Goal: Task Accomplishment & Management: Use online tool/utility

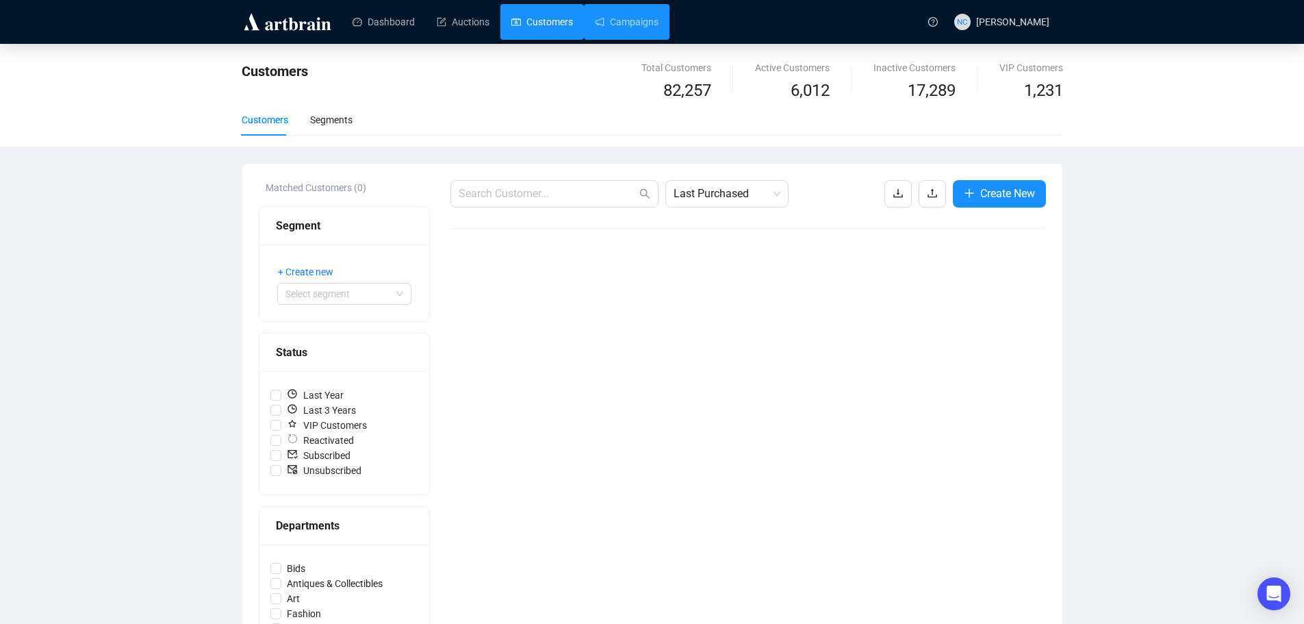
drag, startPoint x: 629, startPoint y: 24, endPoint x: 567, endPoint y: 22, distance: 61.7
click at [629, 24] on link "Campaigns" at bounding box center [627, 22] width 64 height 36
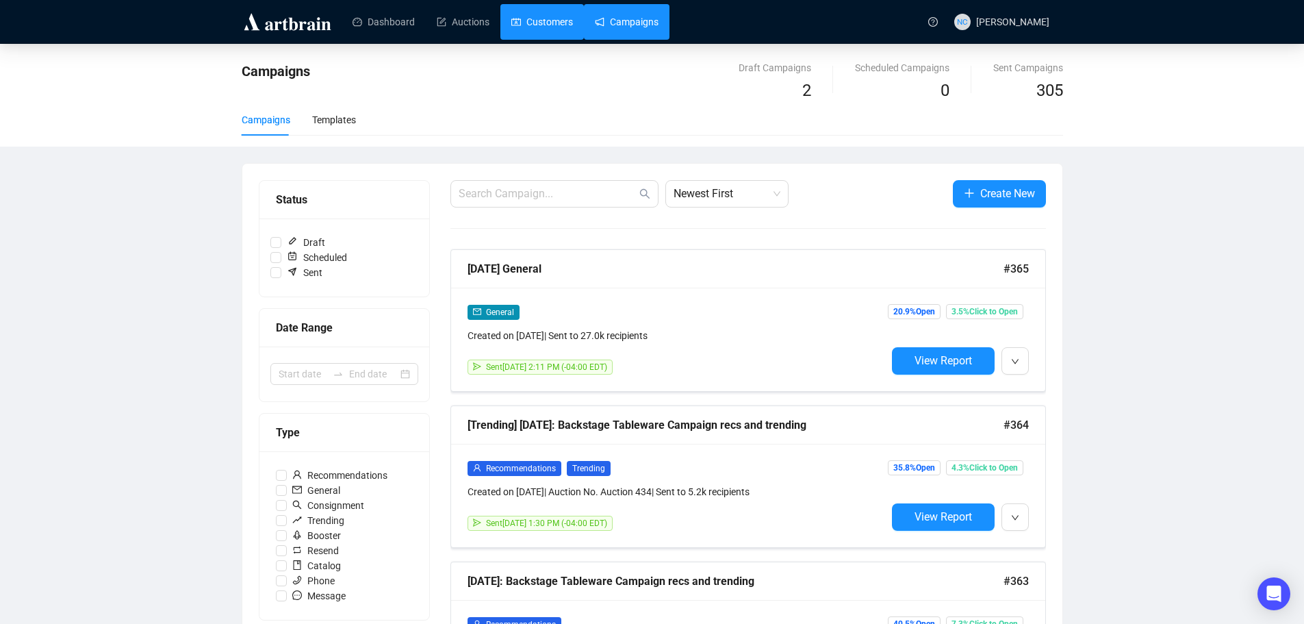
click at [555, 21] on link "Customers" at bounding box center [542, 22] width 62 height 36
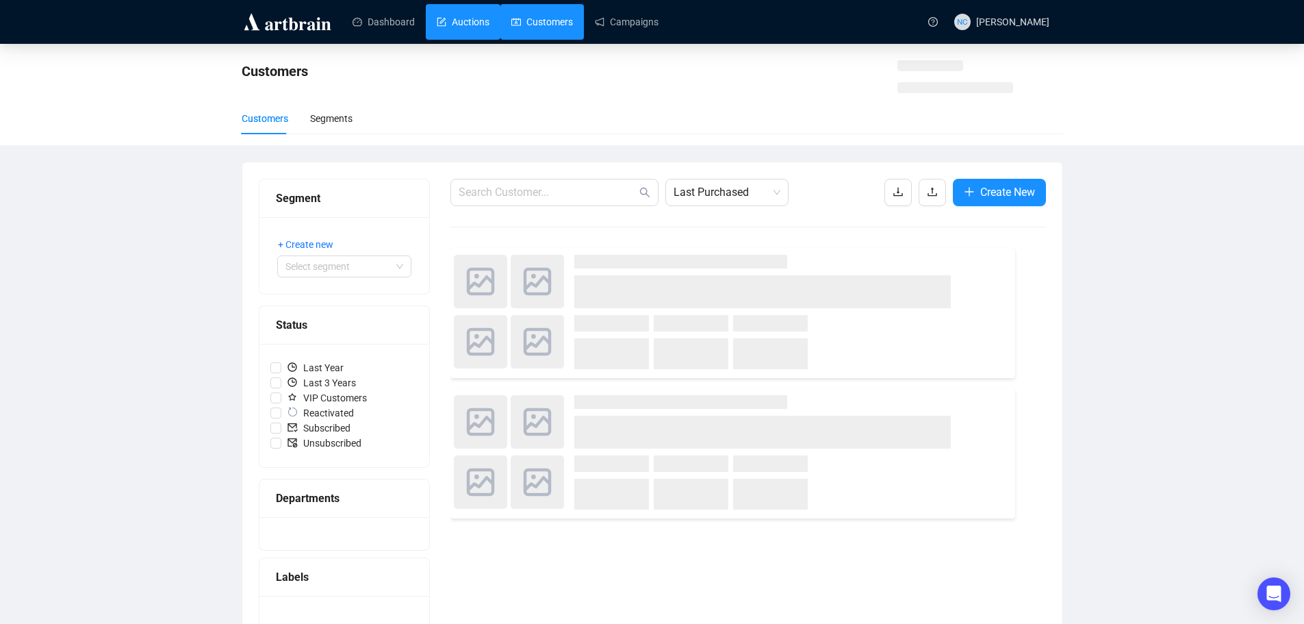
click at [441, 30] on link "Auctions" at bounding box center [463, 22] width 53 height 36
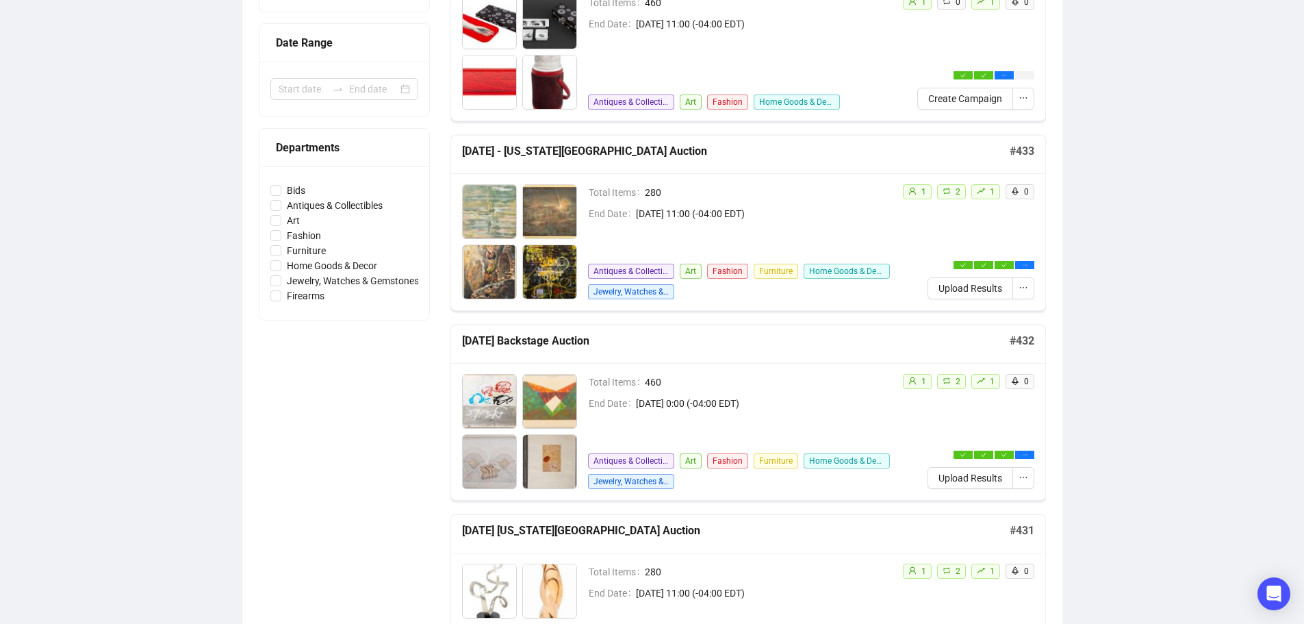
scroll to position [274, 0]
drag, startPoint x: 1213, startPoint y: 249, endPoint x: 965, endPoint y: 290, distance: 251.8
click at [965, 288] on span "Upload Results" at bounding box center [971, 286] width 64 height 15
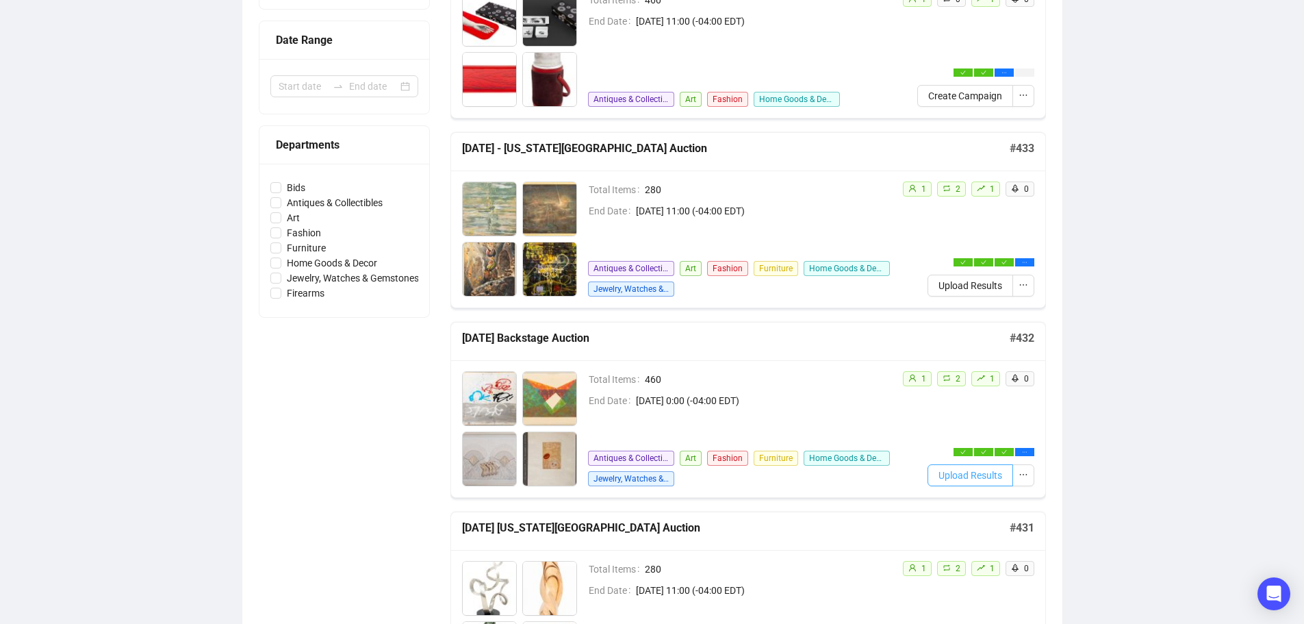
click at [975, 478] on span "Upload Results" at bounding box center [971, 475] width 64 height 15
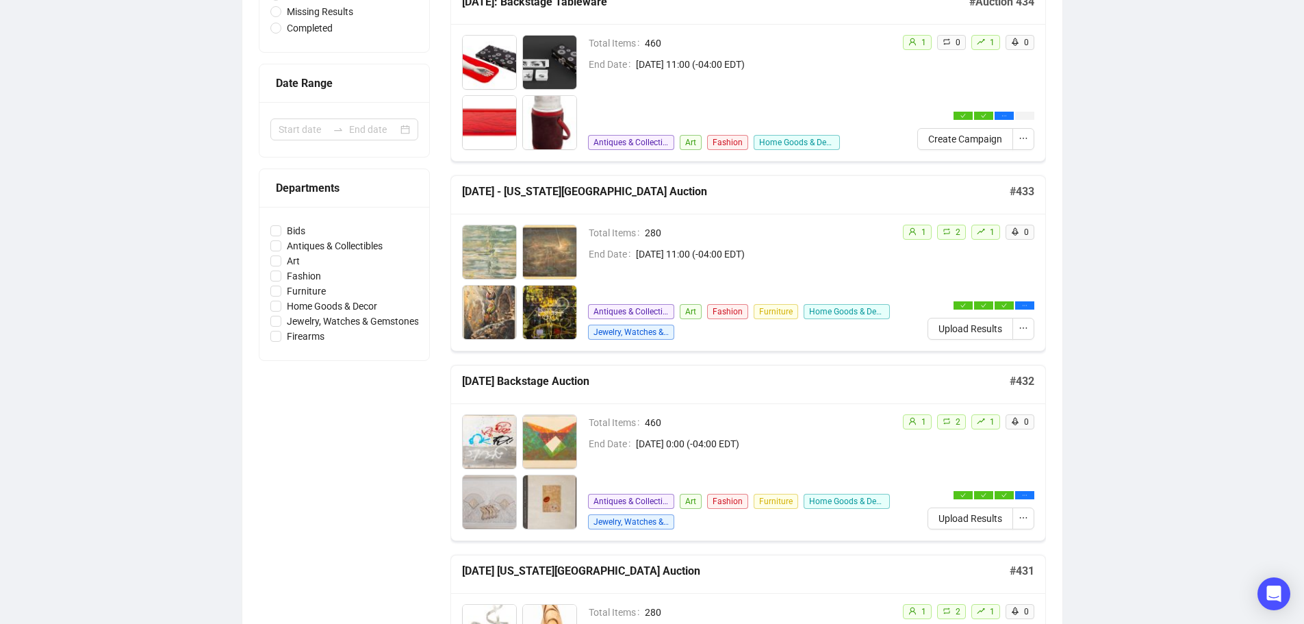
scroll to position [208, 0]
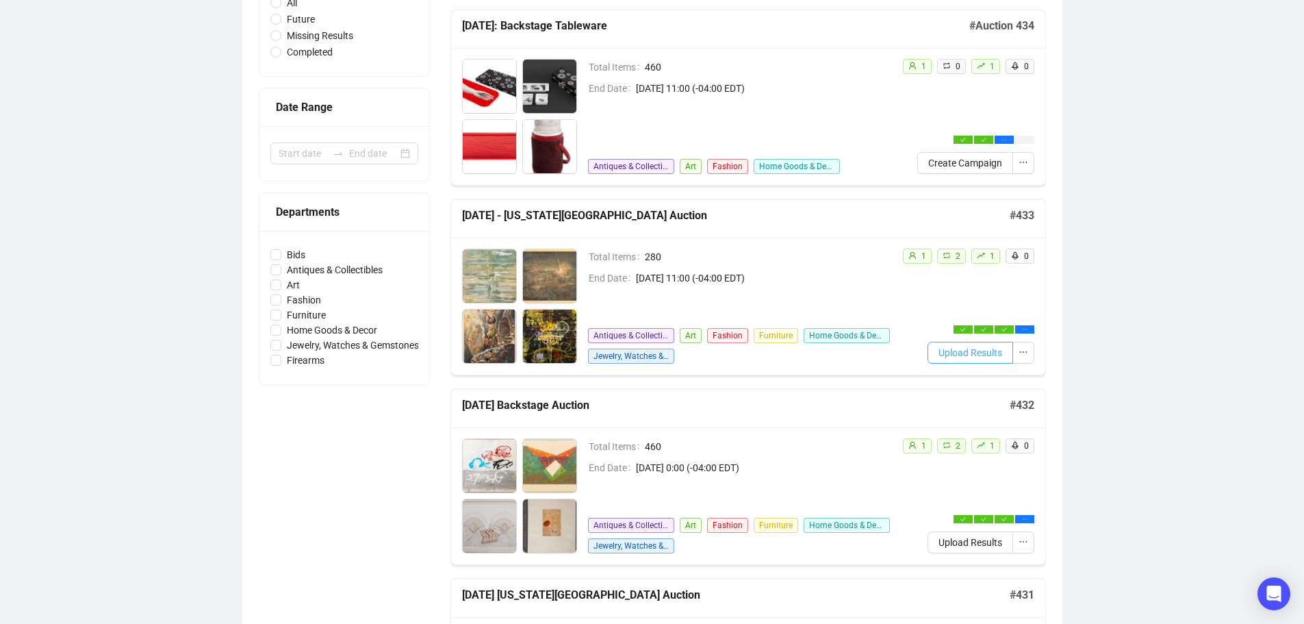
click at [959, 355] on span "Upload Results" at bounding box center [971, 352] width 64 height 15
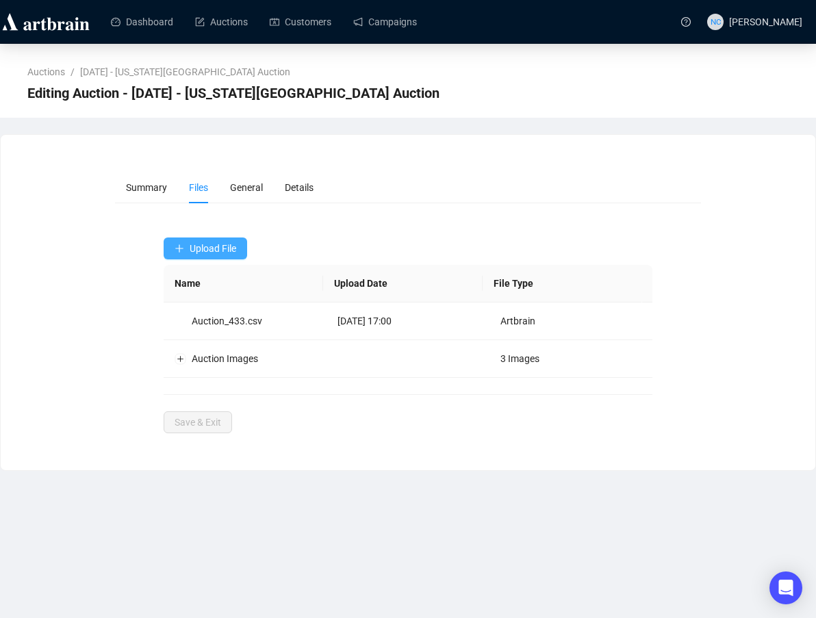
click at [216, 253] on span "Upload File" at bounding box center [213, 248] width 47 height 11
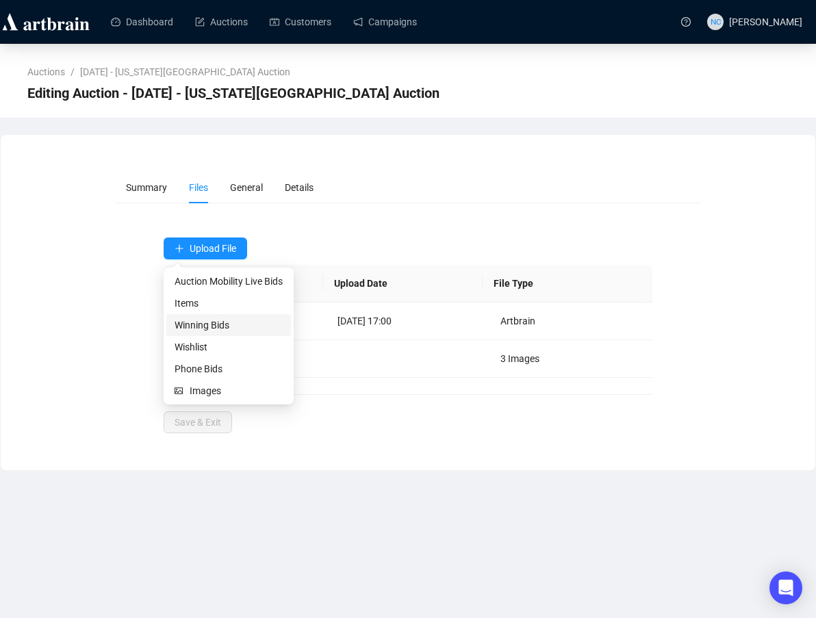
click at [223, 321] on span "Winning Bids" at bounding box center [229, 325] width 108 height 15
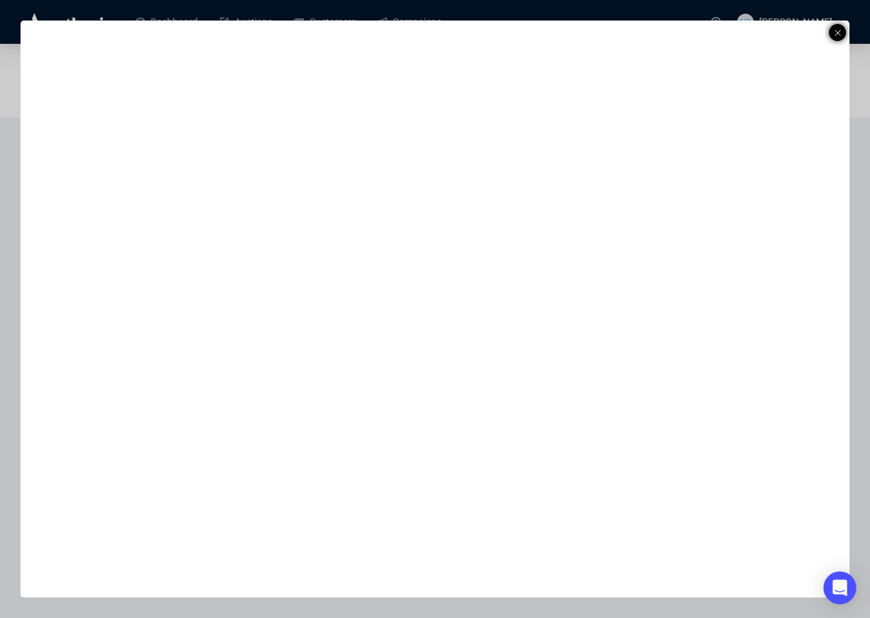
click at [832, 29] on div at bounding box center [837, 32] width 17 height 17
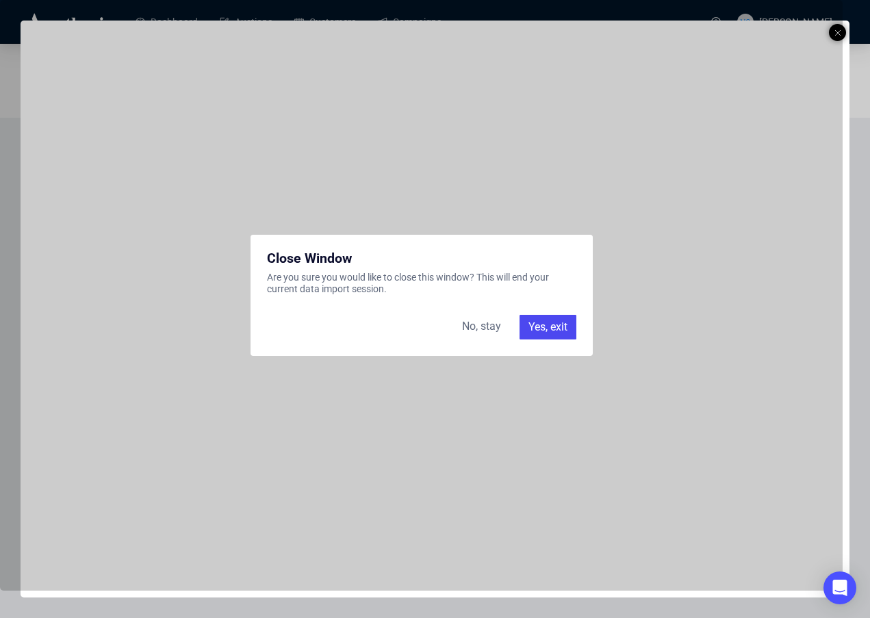
click at [546, 324] on div "Yes, exit" at bounding box center [548, 327] width 57 height 25
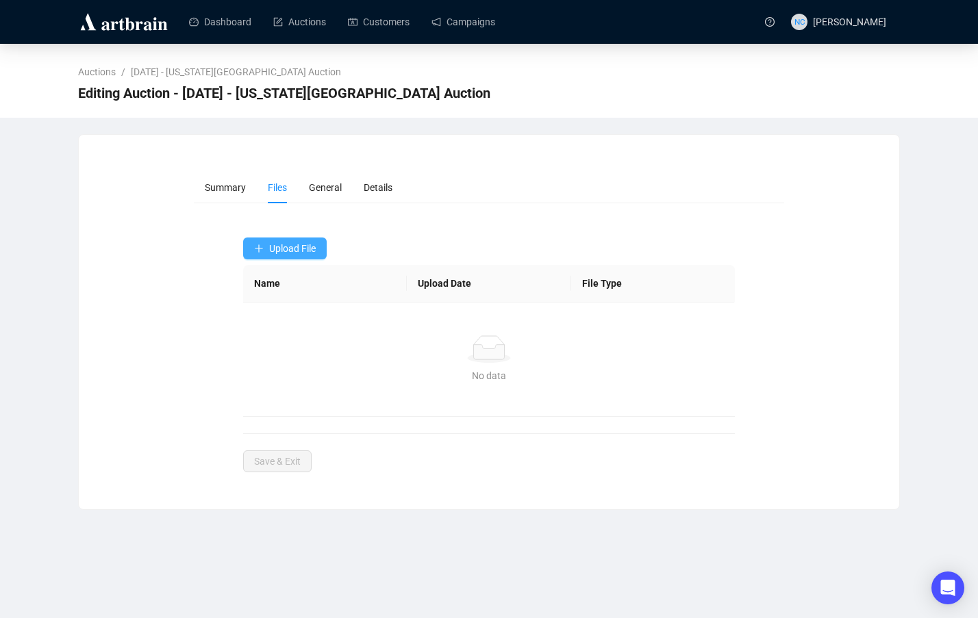
click at [294, 251] on span "Upload File" at bounding box center [292, 248] width 47 height 11
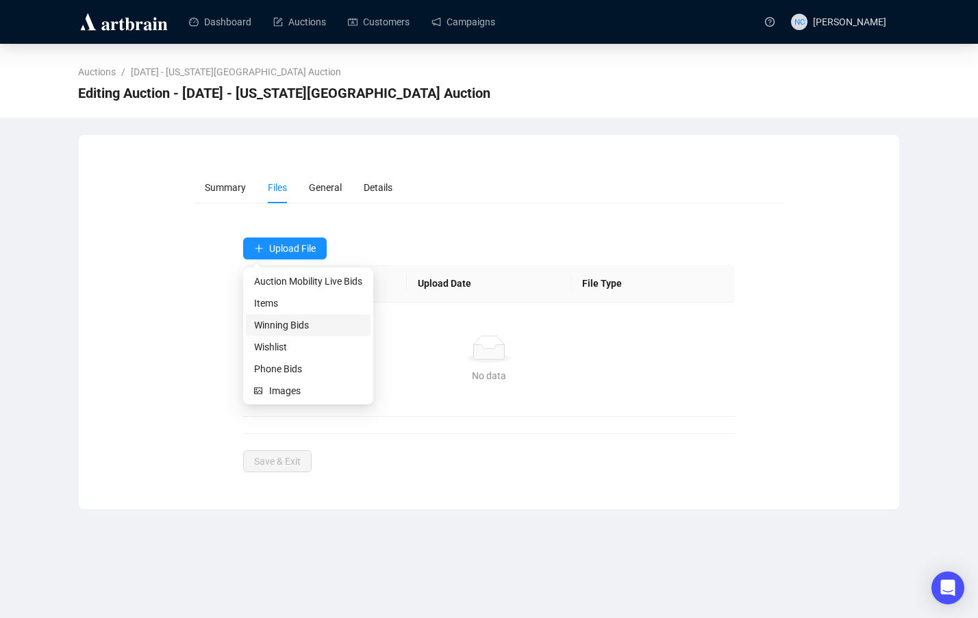
click at [301, 321] on span "Winning Bids" at bounding box center [308, 325] width 108 height 15
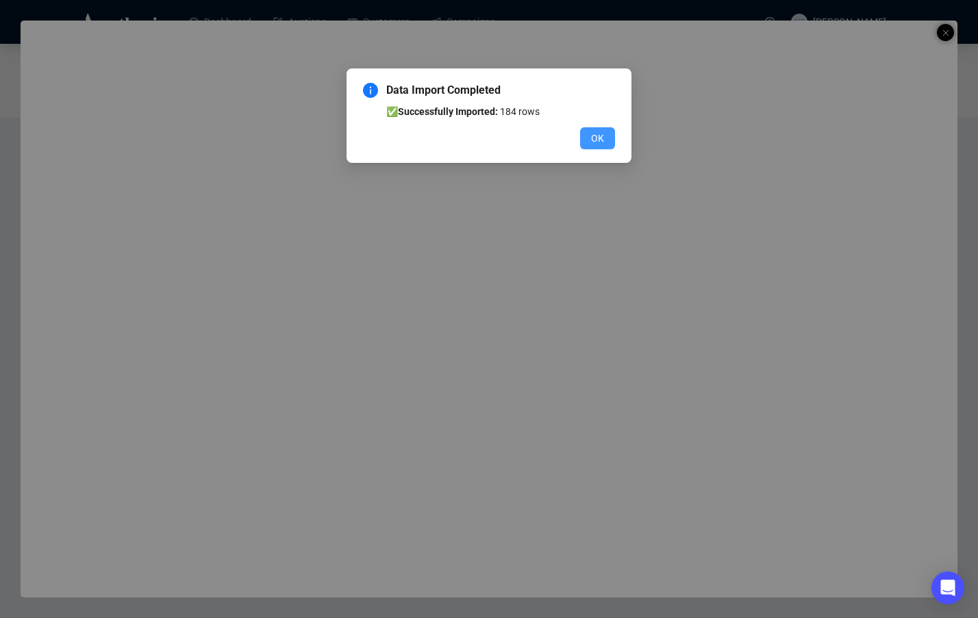
click at [595, 136] on span "OK" at bounding box center [597, 138] width 13 height 15
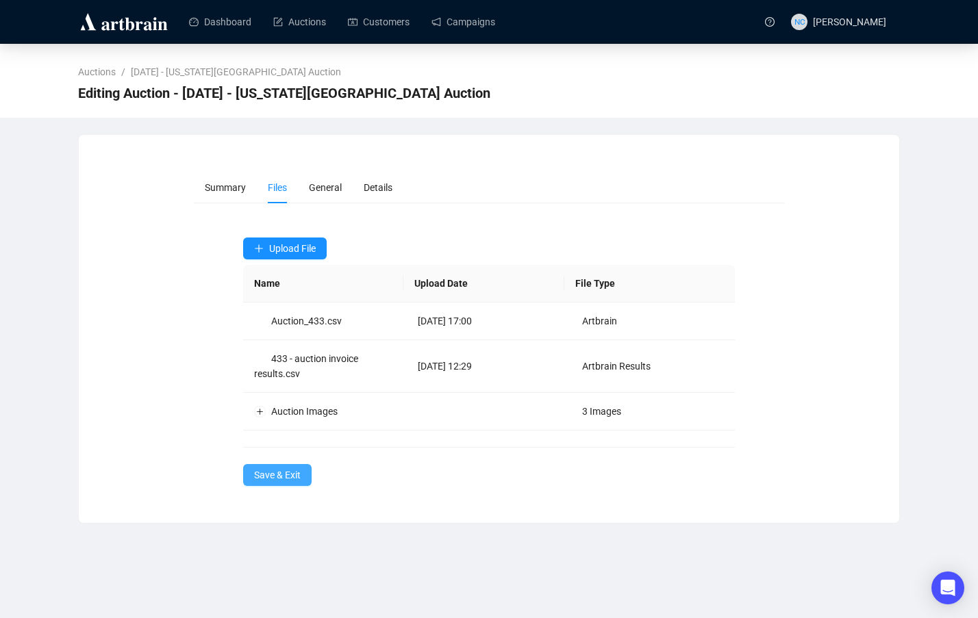
click at [286, 475] on span "Save & Exit" at bounding box center [277, 475] width 47 height 15
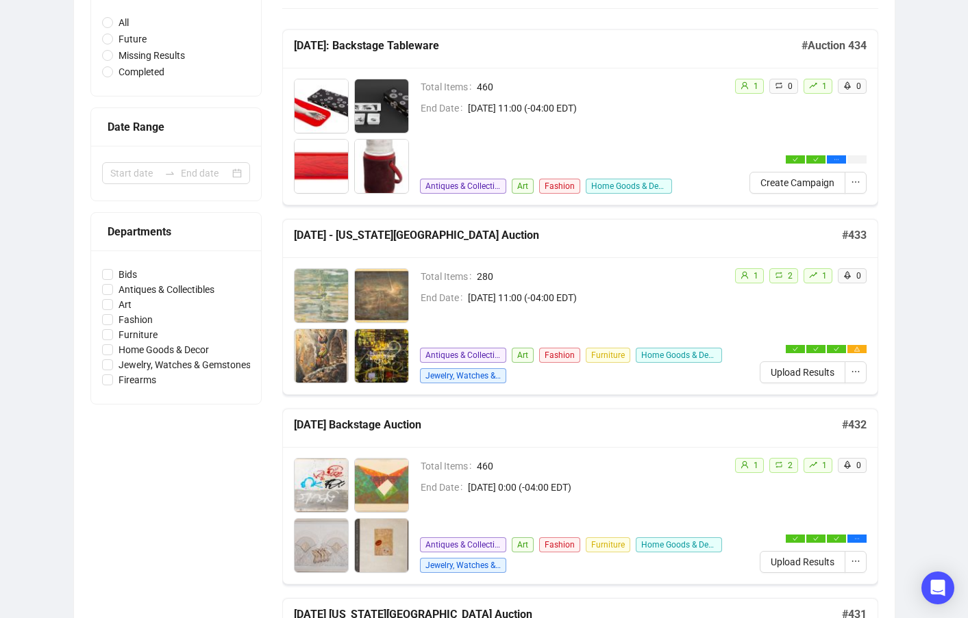
scroll to position [205, 0]
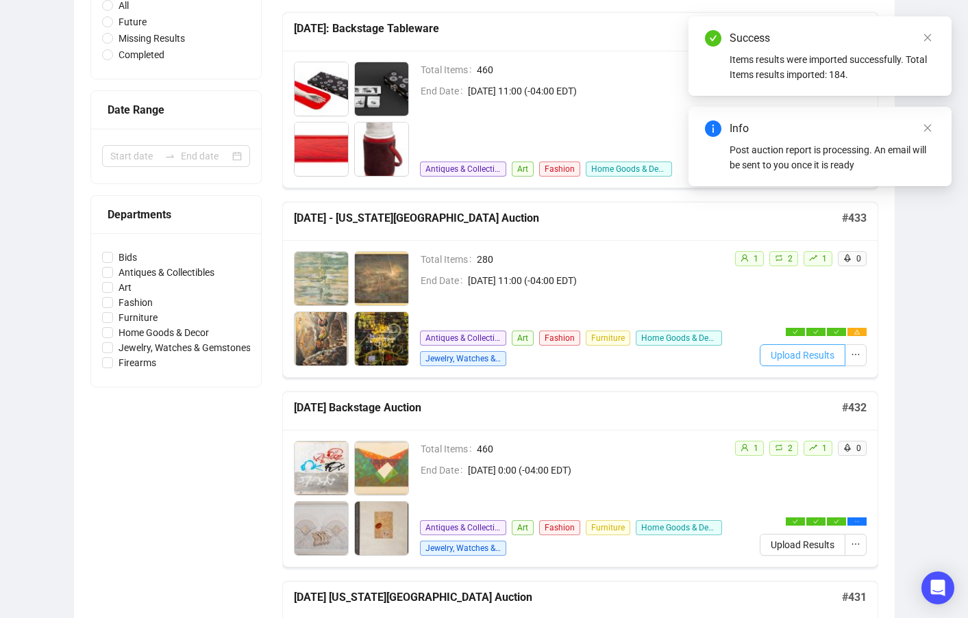
click at [807, 359] on span "Upload Results" at bounding box center [802, 355] width 64 height 15
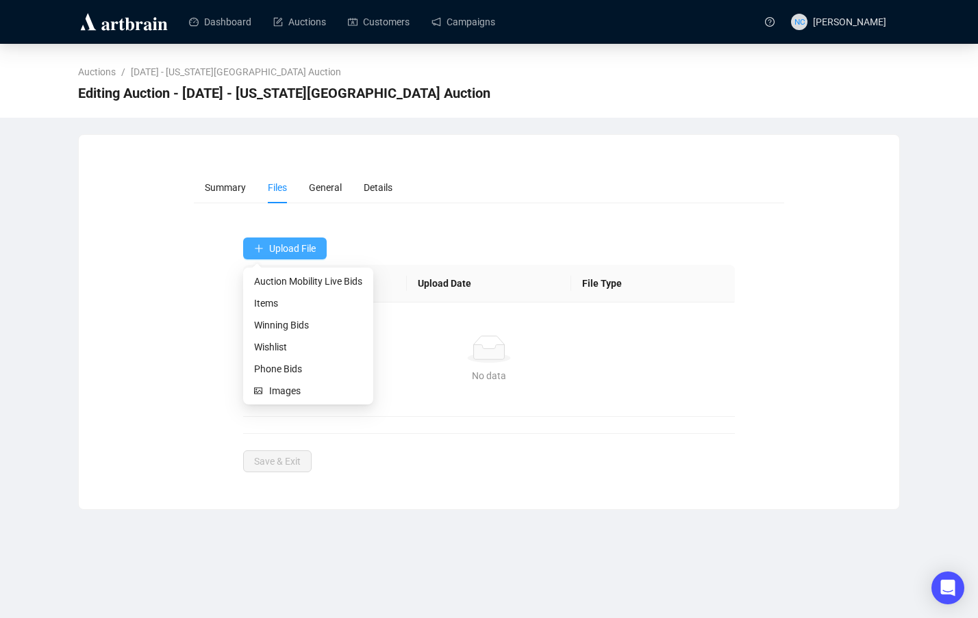
click at [290, 246] on span "Upload File" at bounding box center [292, 248] width 47 height 11
click at [331, 283] on span "Auction Mobility Live Bids" at bounding box center [308, 281] width 108 height 15
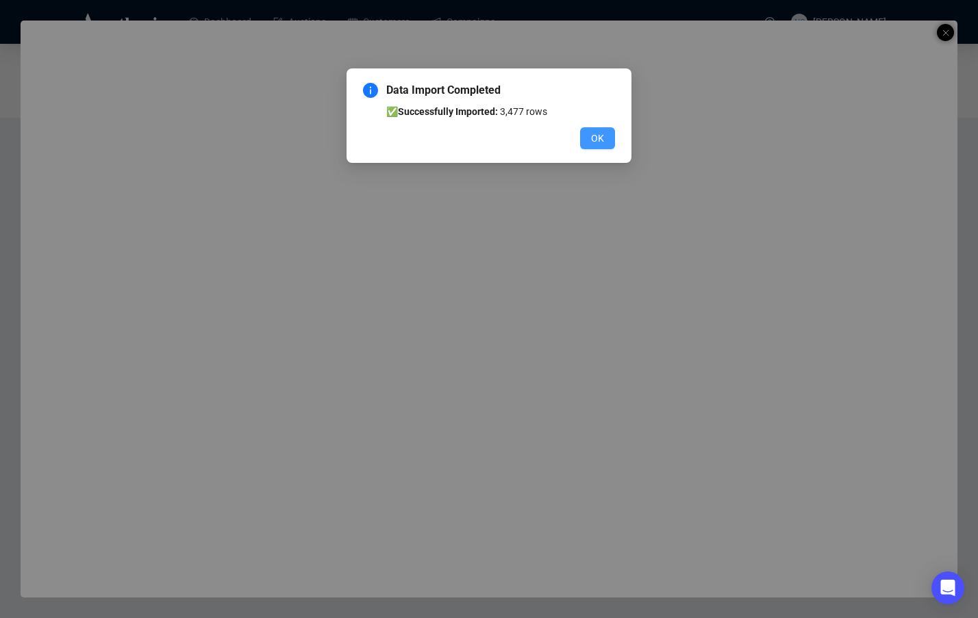
click at [608, 138] on button "OK" at bounding box center [597, 138] width 35 height 22
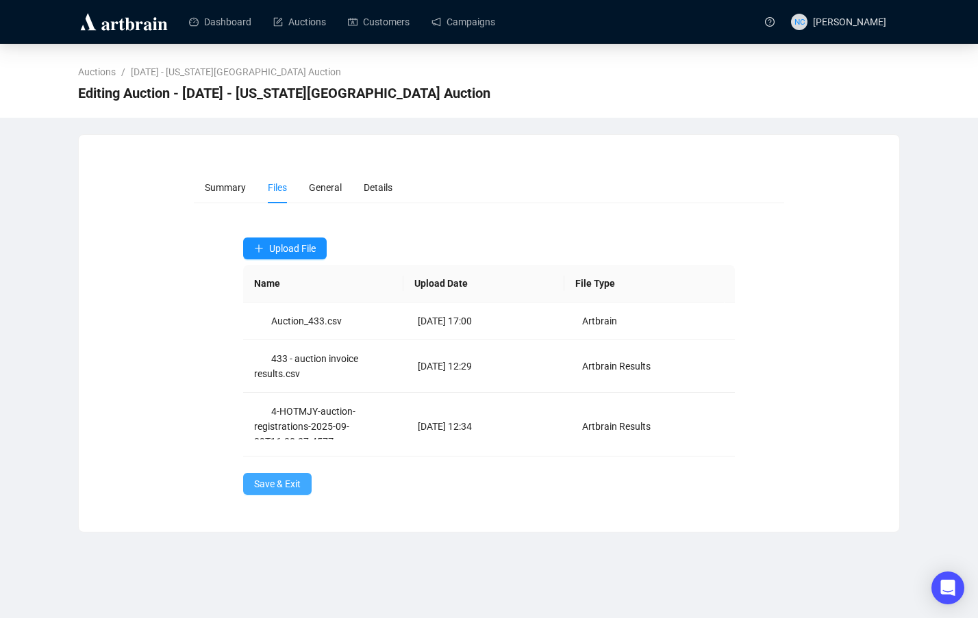
click at [275, 485] on span "Save & Exit" at bounding box center [277, 484] width 47 height 15
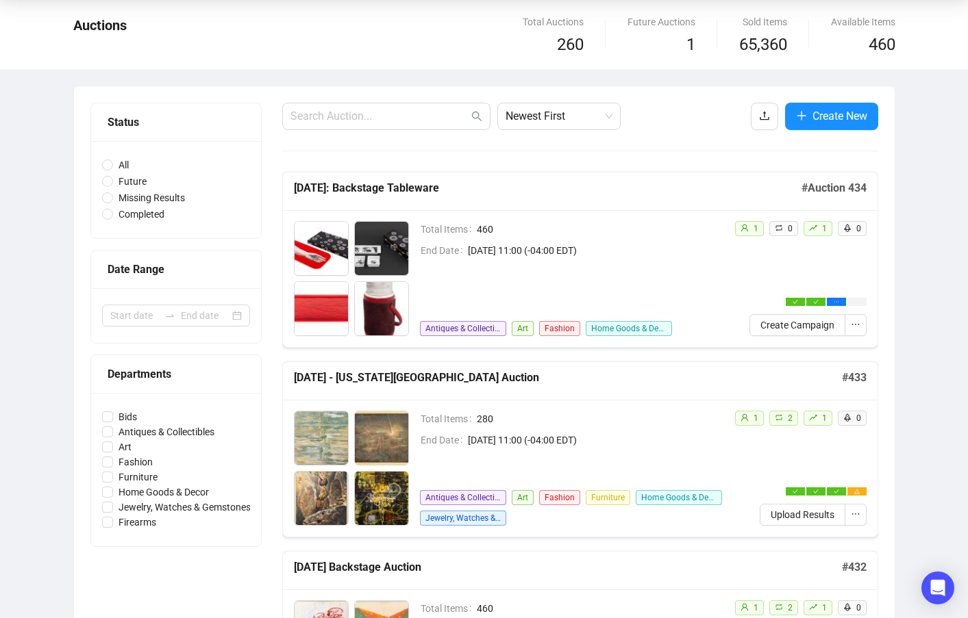
scroll to position [137, 0]
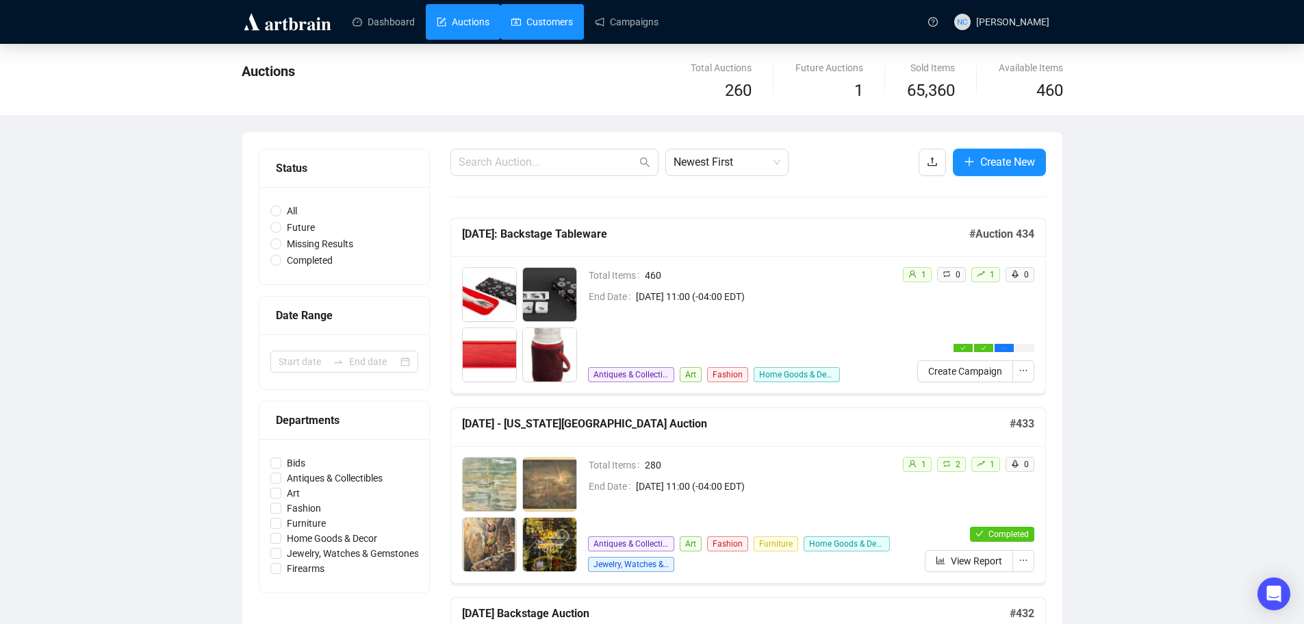
click at [533, 23] on link "Customers" at bounding box center [542, 22] width 62 height 36
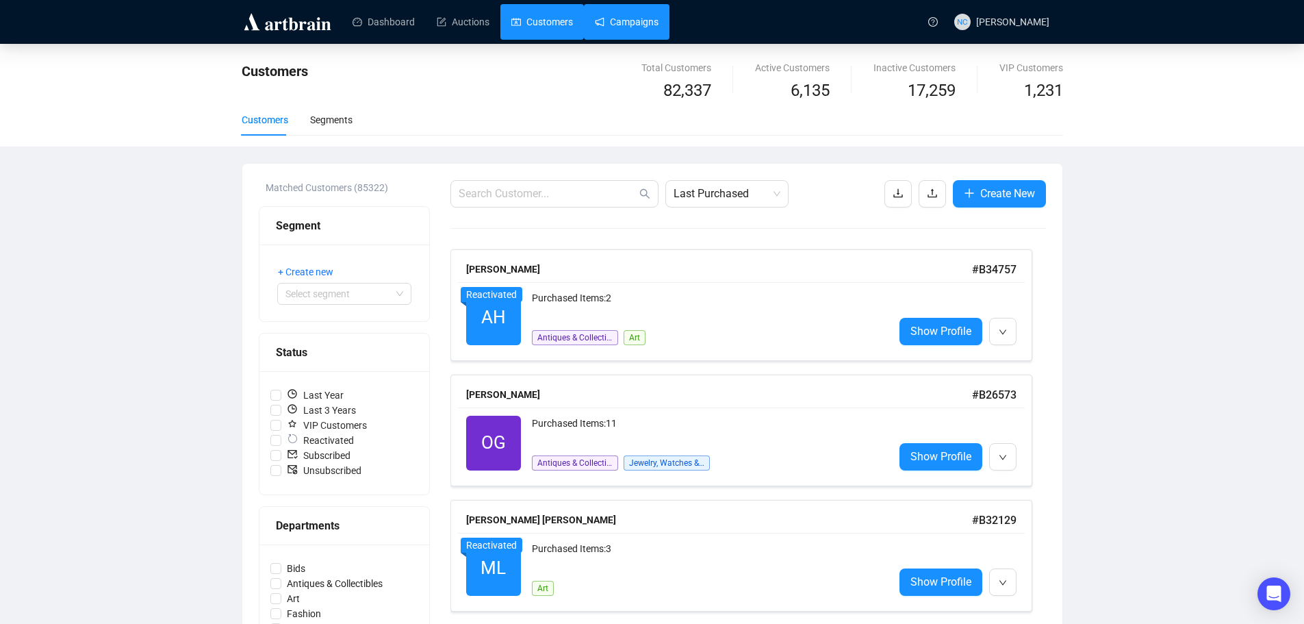
click at [624, 23] on link "Campaigns" at bounding box center [627, 22] width 64 height 36
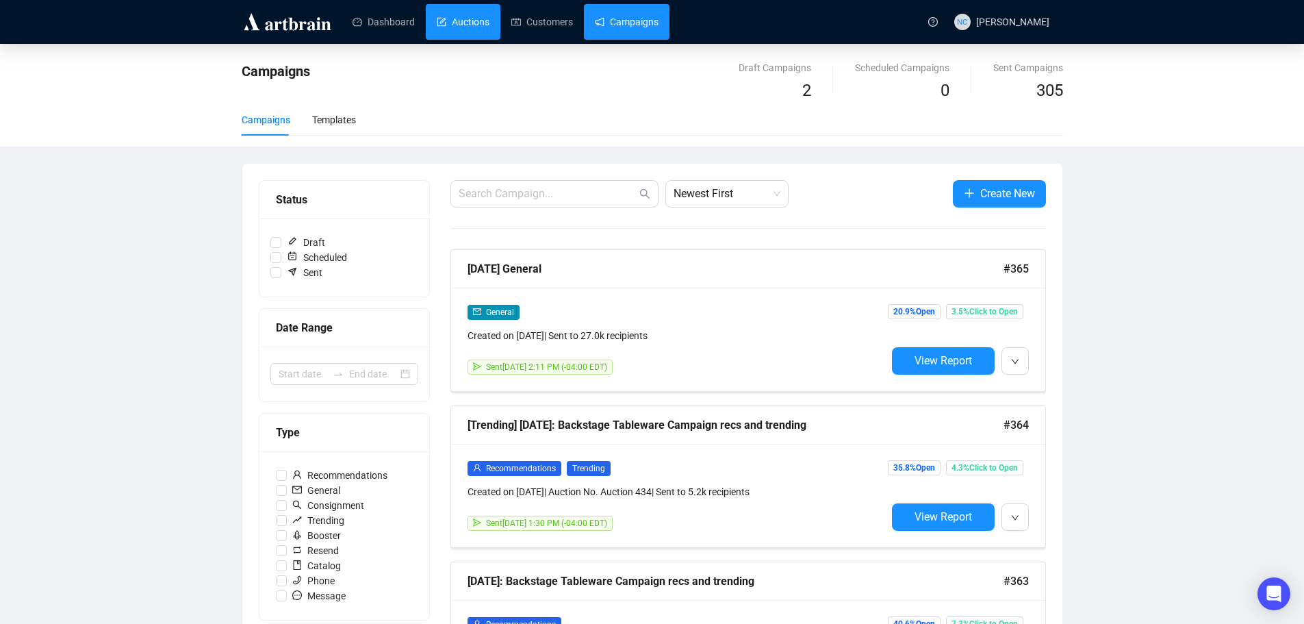
click at [462, 25] on link "Auctions" at bounding box center [463, 22] width 53 height 36
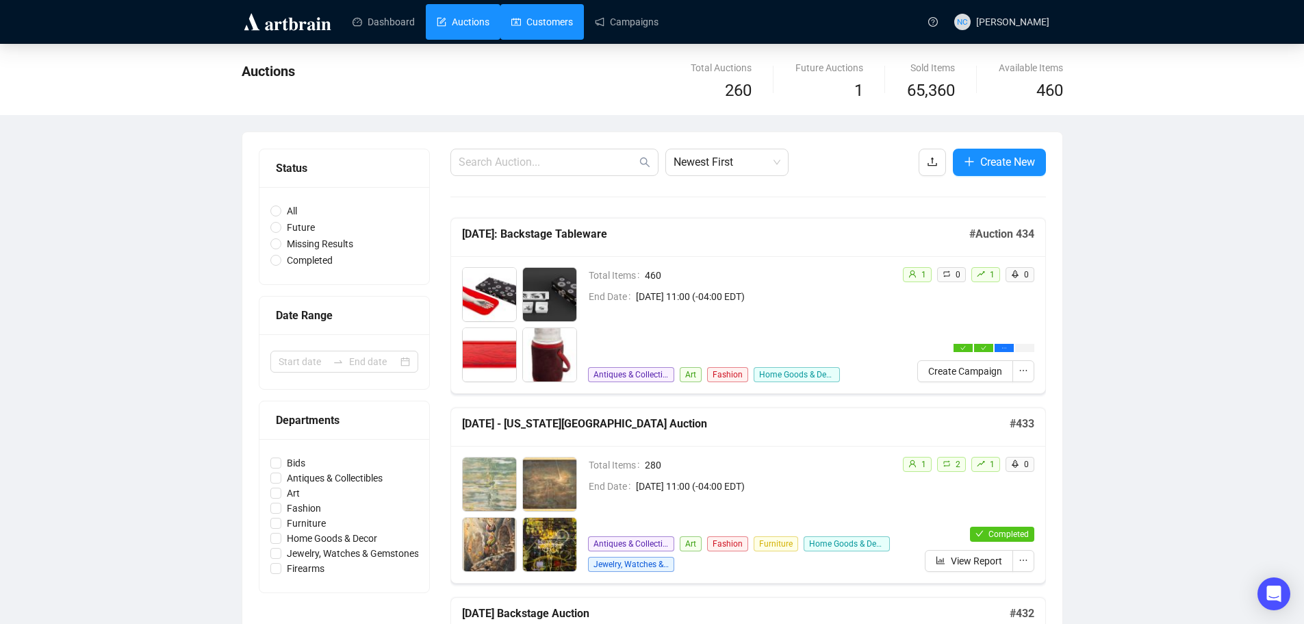
click at [542, 18] on link "Customers" at bounding box center [542, 22] width 62 height 36
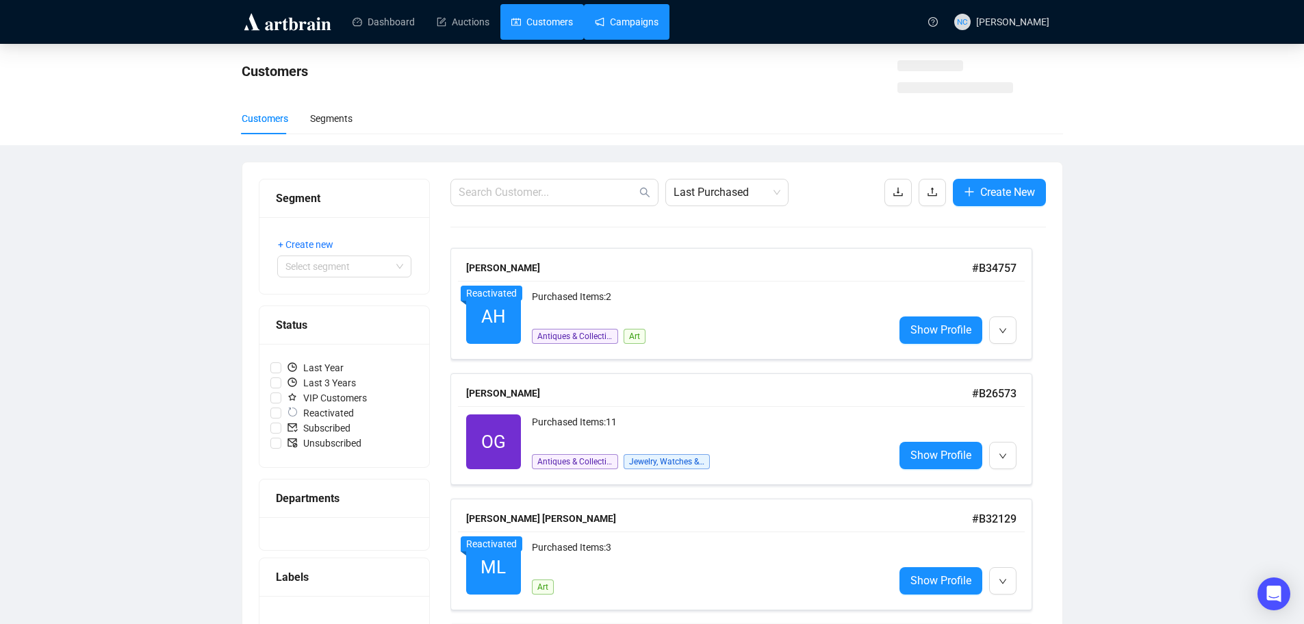
click at [625, 17] on link "Campaigns" at bounding box center [627, 22] width 64 height 36
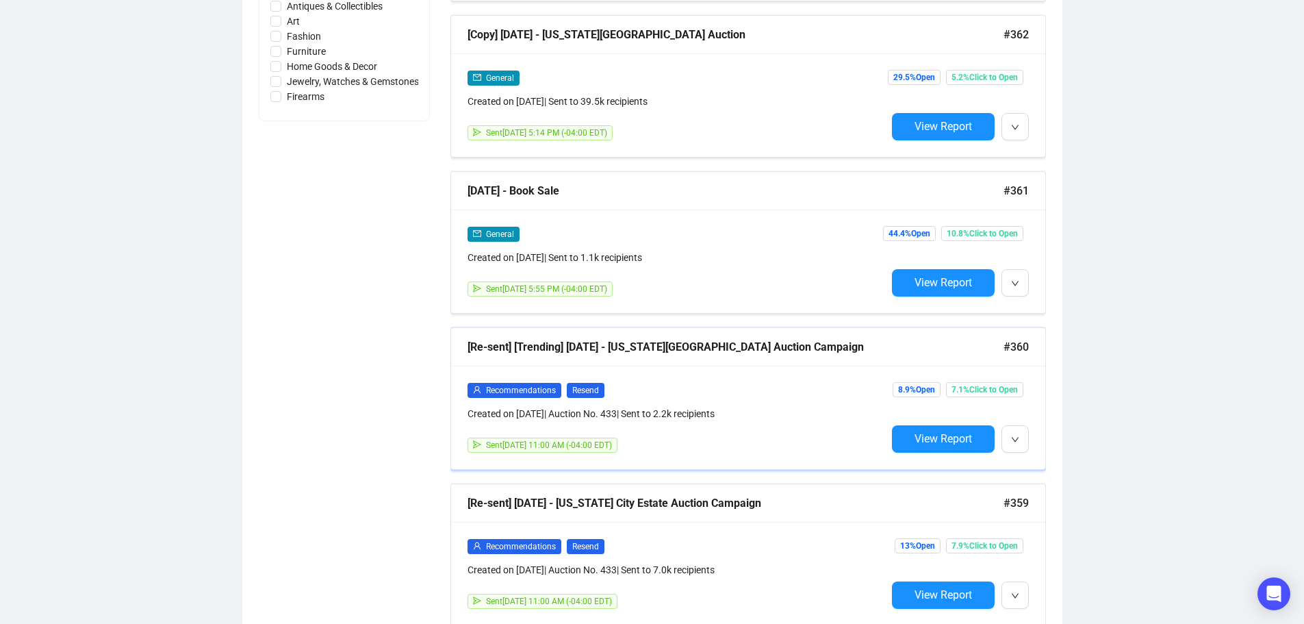
scroll to position [922, 0]
